Goal: Information Seeking & Learning: Learn about a topic

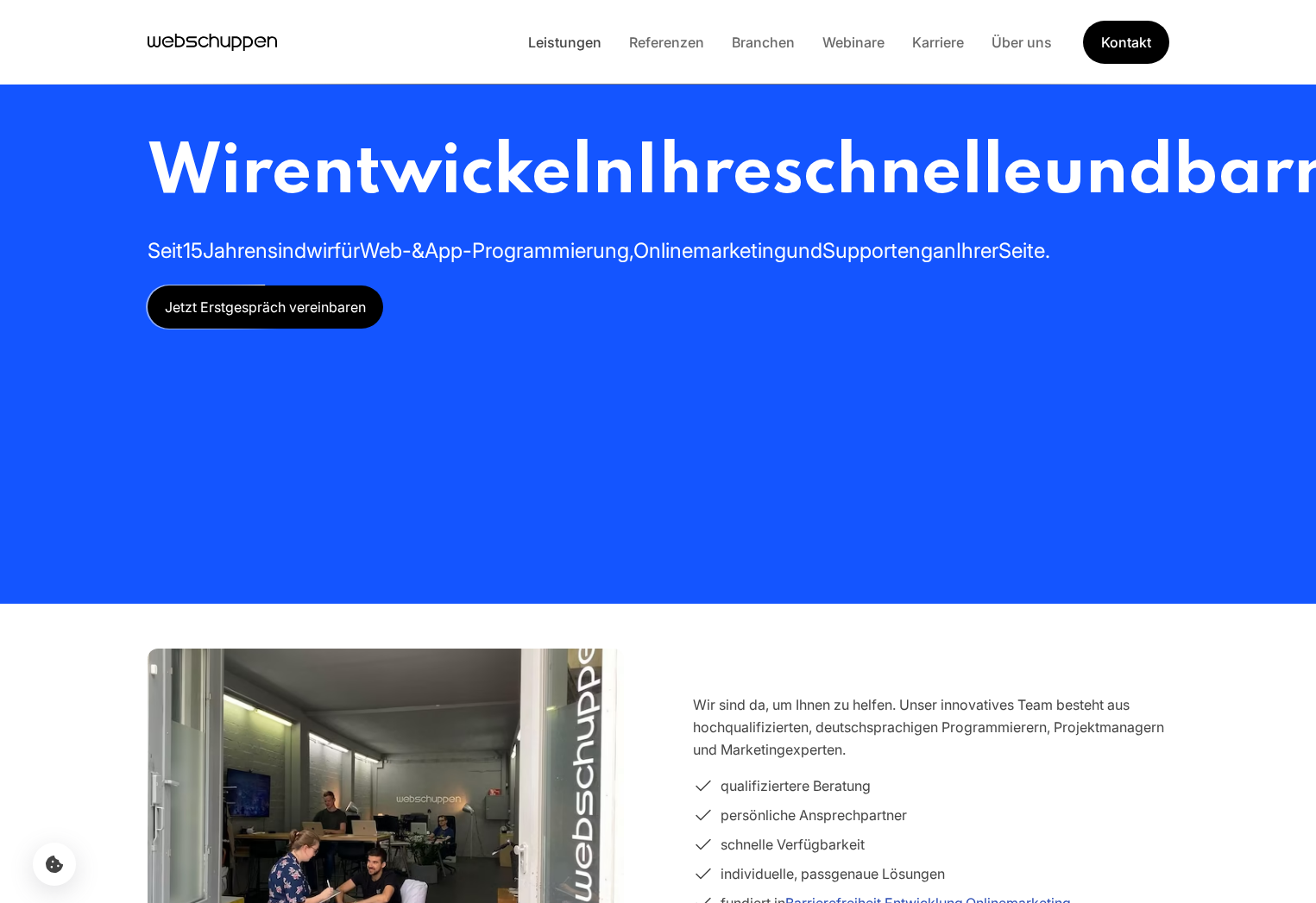
click at [543, 33] on link "Leistungen" at bounding box center [564, 42] width 101 height 18
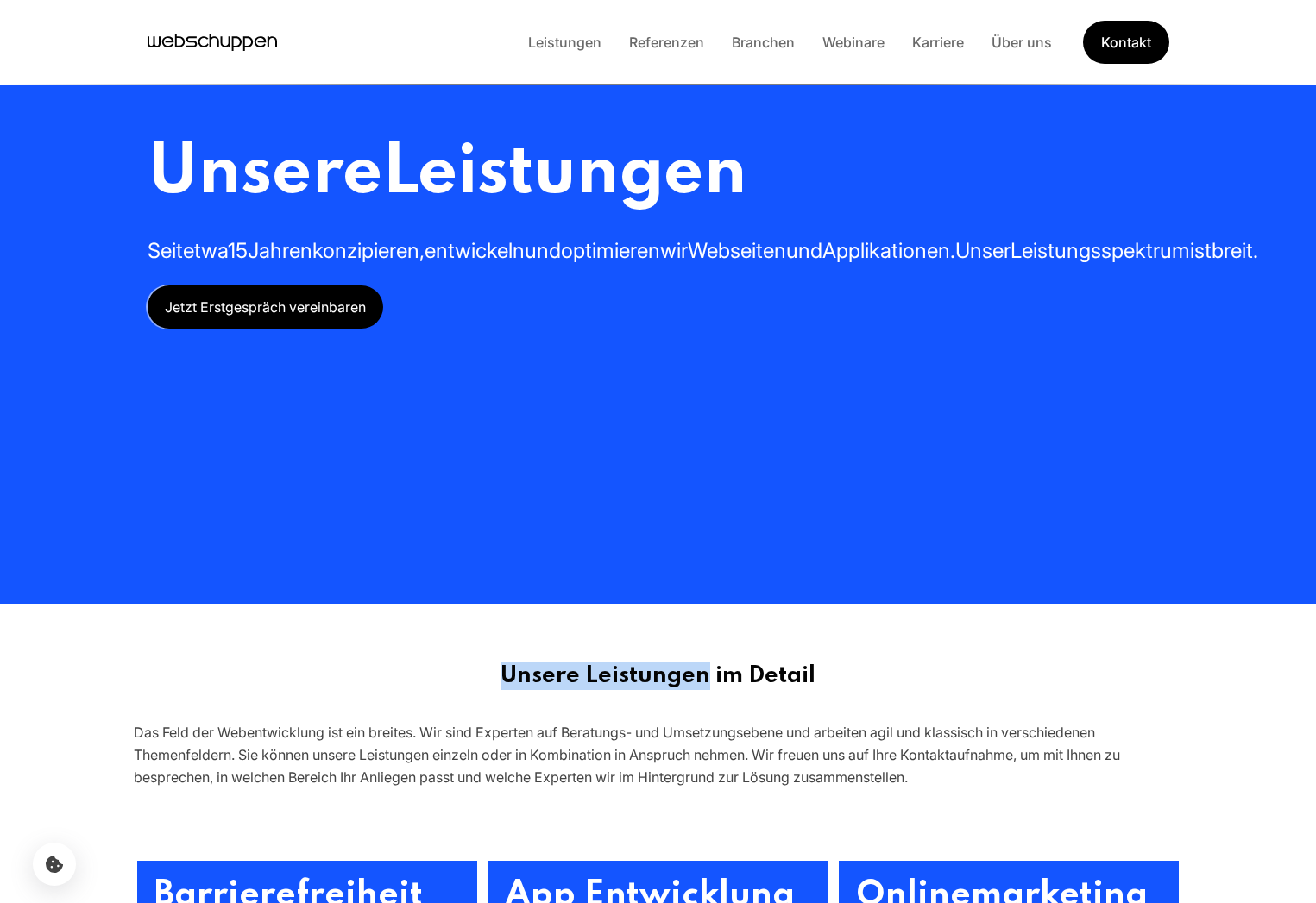
drag, startPoint x: 503, startPoint y: 669, endPoint x: 709, endPoint y: 671, distance: 206.0
click at [709, 671] on h2 "Unsere Leistungen im Detail" at bounding box center [658, 676] width 1049 height 28
click at [711, 677] on h2 "Unsere Leistungen im Detail" at bounding box center [658, 676] width 1049 height 28
click at [723, 679] on h2 "Unsere Leistungen im Detail" at bounding box center [658, 676] width 1049 height 28
drag, startPoint x: 738, startPoint y: 681, endPoint x: 711, endPoint y: 672, distance: 28.5
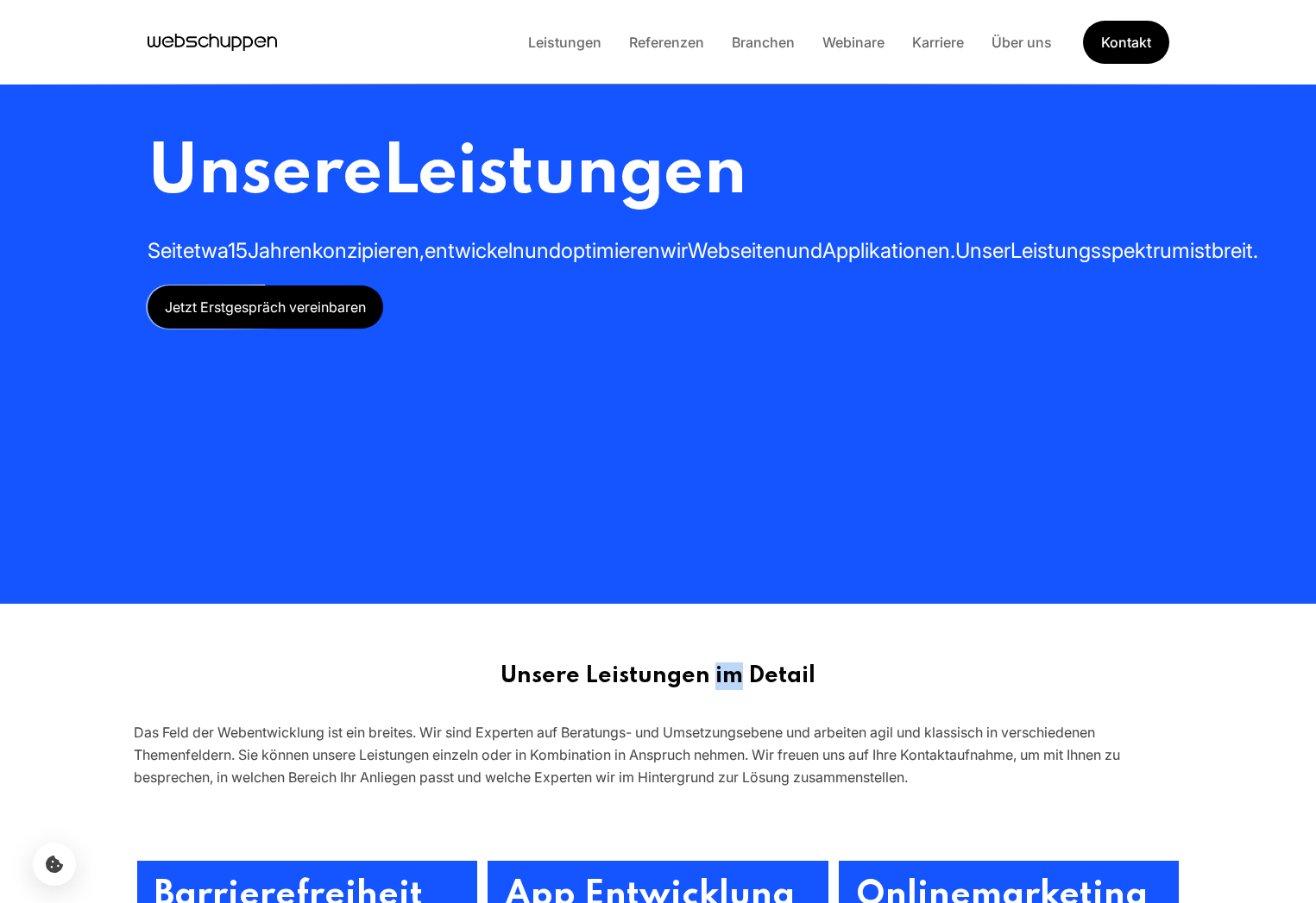
click at [711, 672] on h2 "Unsere Leistungen im Detail" at bounding box center [658, 676] width 1049 height 28
drag, startPoint x: 807, startPoint y: 665, endPoint x: 762, endPoint y: 677, distance: 46.6
click at [762, 677] on h2 "Unsere Leistungen im Detail" at bounding box center [658, 676] width 1049 height 28
click at [761, 672] on h2 "Unsere Leistungen im Detail" at bounding box center [658, 676] width 1049 height 28
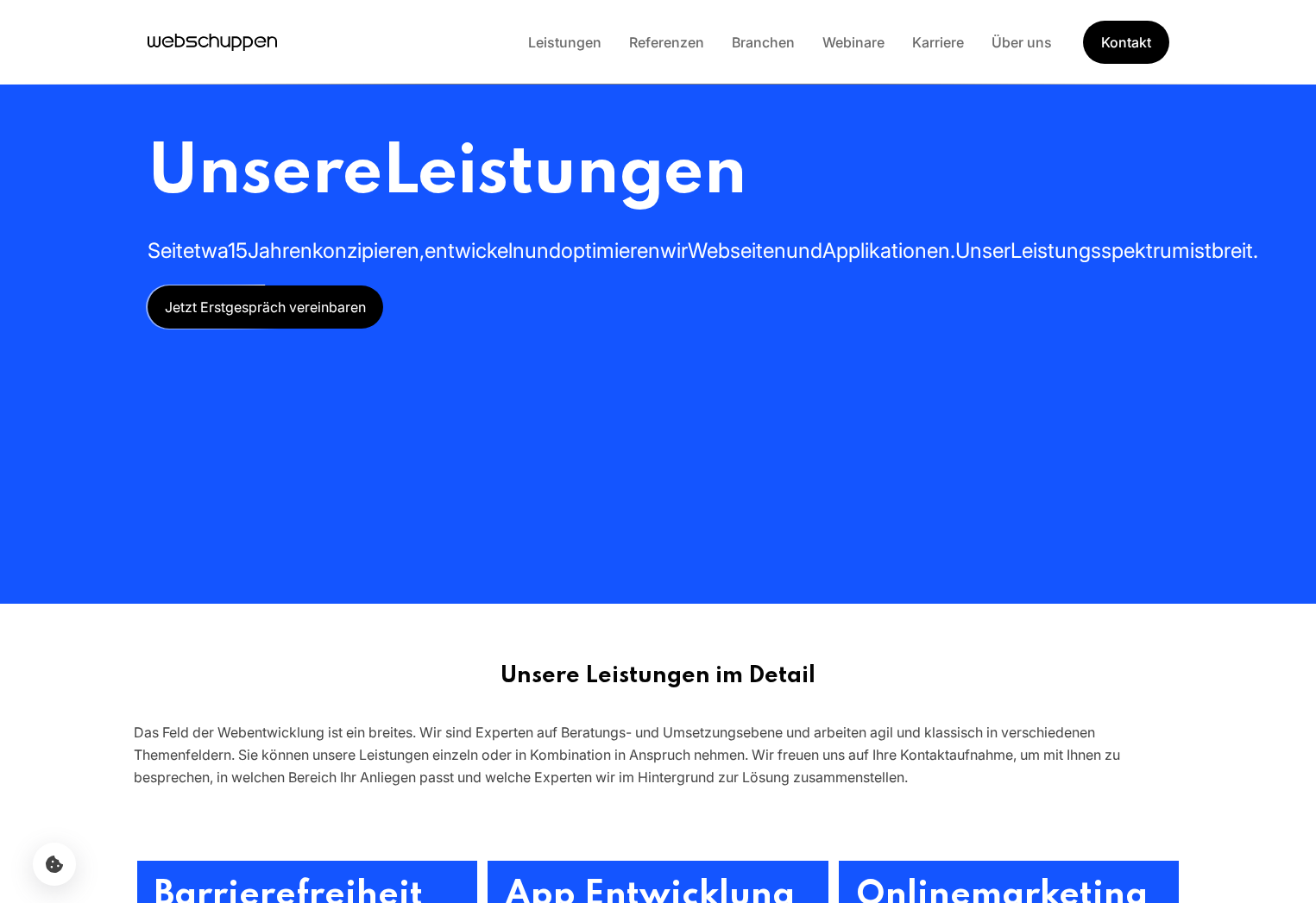
click at [761, 672] on h2 "Unsere Leistungen im Detail" at bounding box center [658, 676] width 1049 height 28
click at [541, 328] on div "Unsere Leistungen Seit etwa 15 Jahren konzipieren, entwickeln und optimieren wi…" at bounding box center [702, 230] width 1110 height 197
